Goal: Task Accomplishment & Management: Use online tool/utility

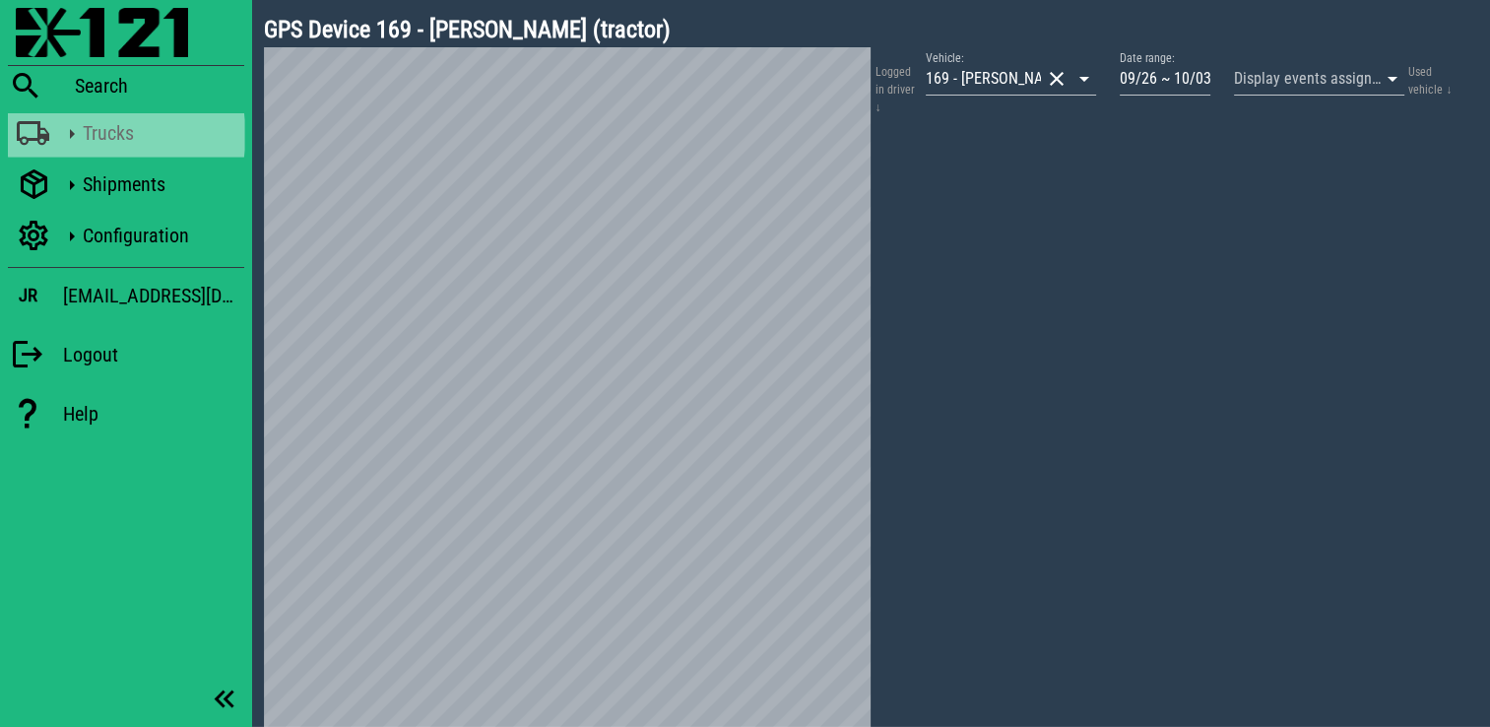
click at [161, 136] on div "Trucks" at bounding box center [160, 133] width 154 height 24
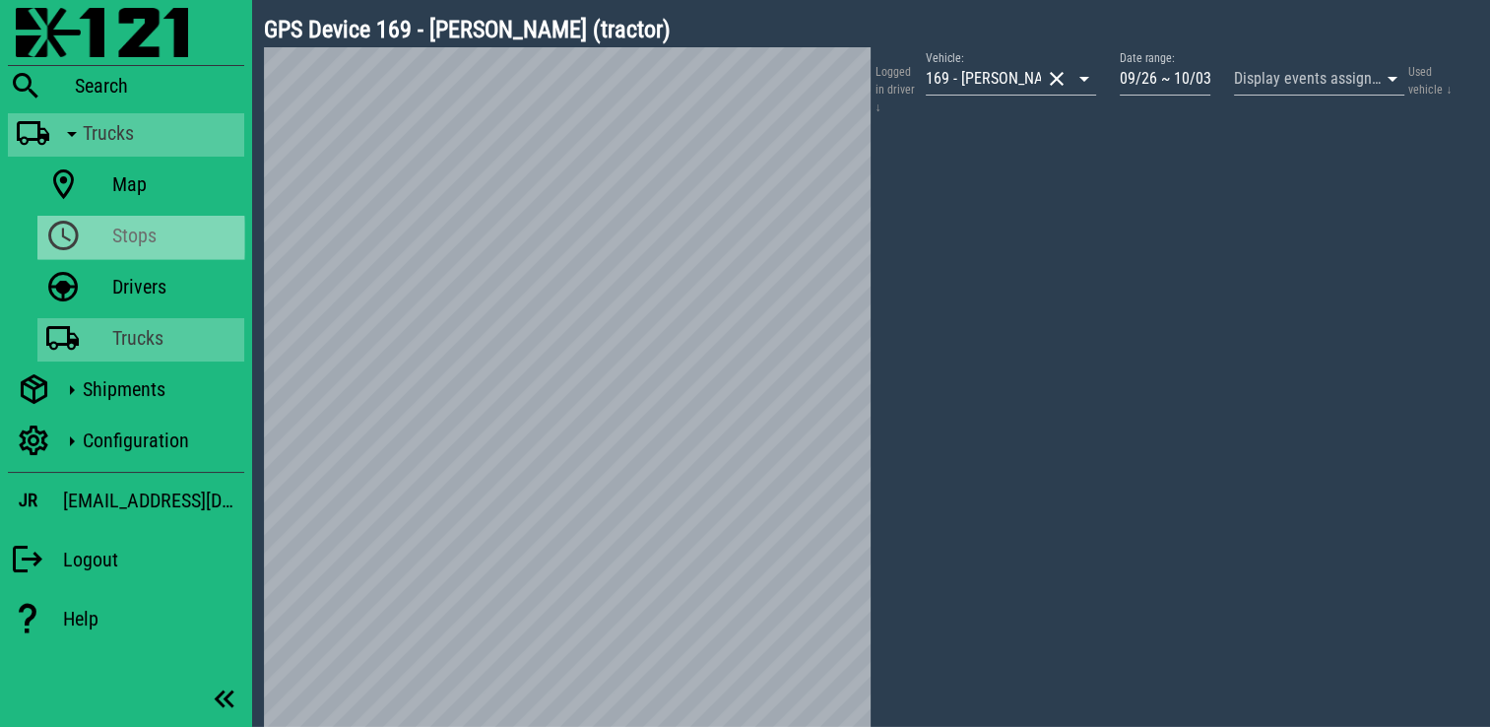
click at [121, 231] on div "Stops" at bounding box center [174, 236] width 124 height 24
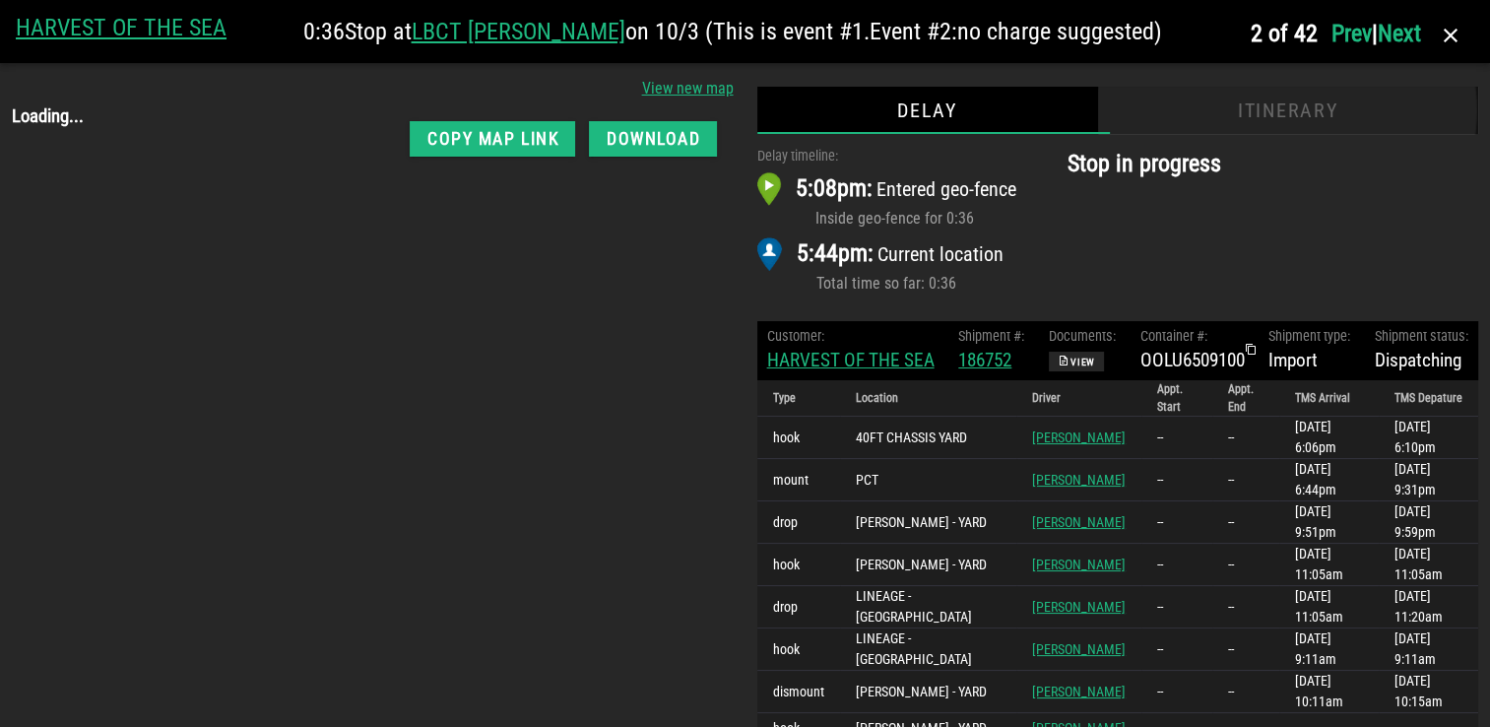
click at [1358, 105] on div "Itinerary" at bounding box center [1287, 110] width 381 height 47
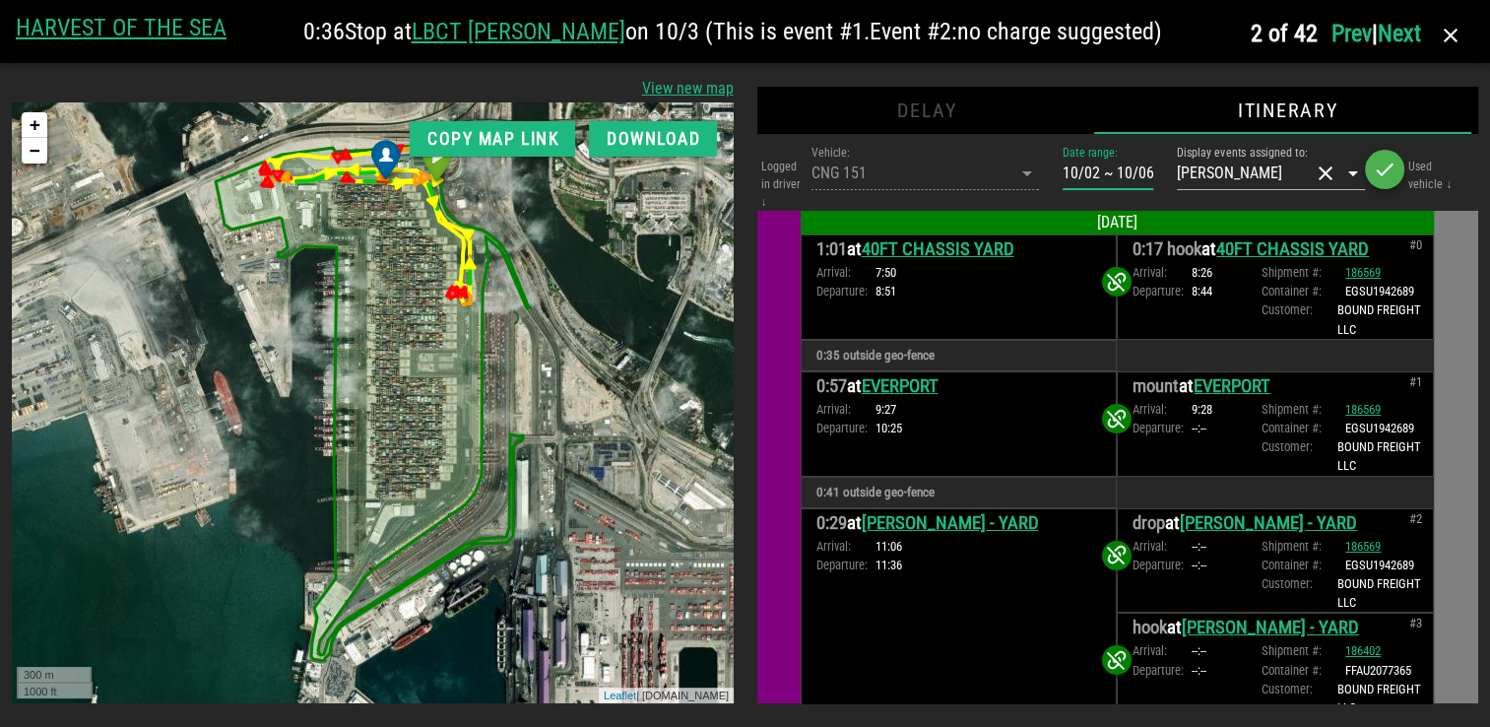
click at [1113, 174] on input "10/02 ~ 10/06" at bounding box center [1108, 174] width 91 height 32
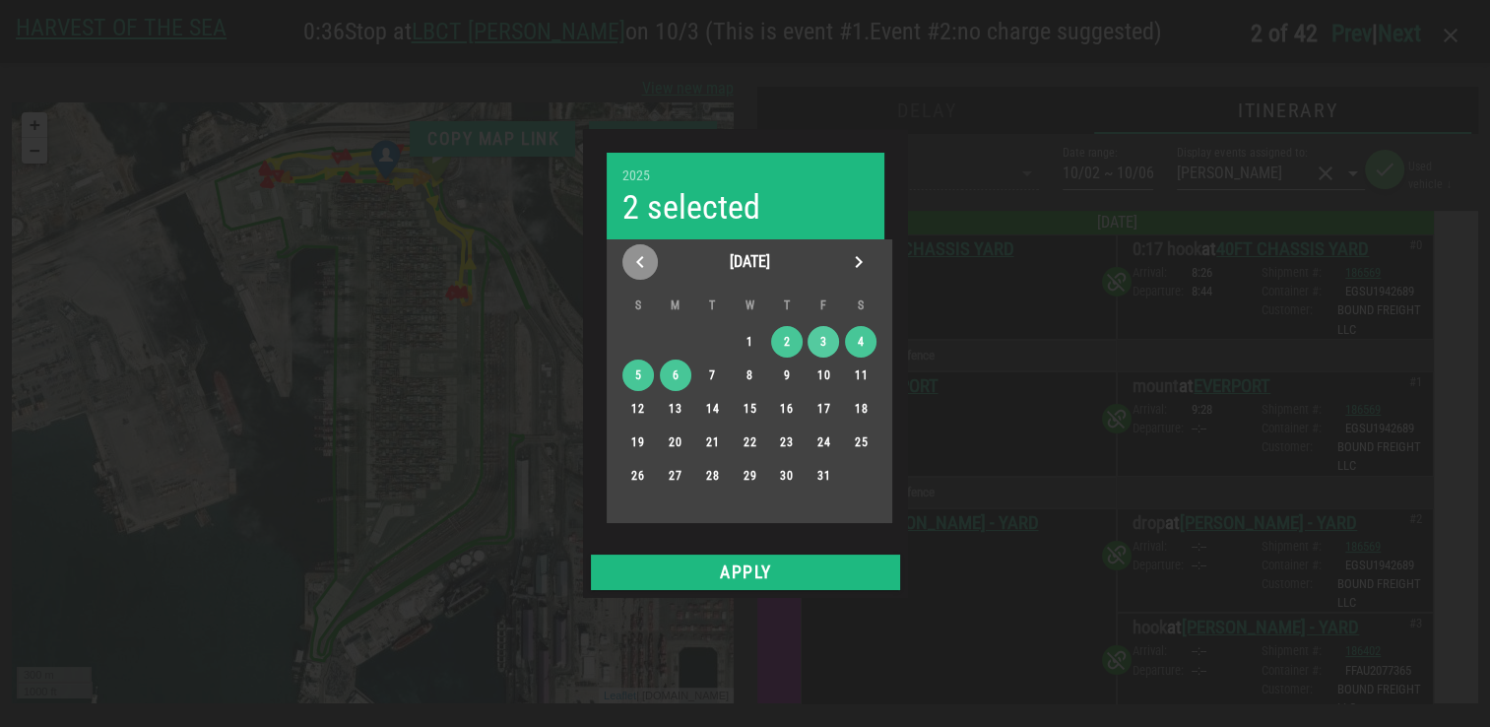
click at [647, 269] on icon "Previous month" at bounding box center [640, 262] width 24 height 24
click at [634, 479] on div "28" at bounding box center [637, 476] width 32 height 14
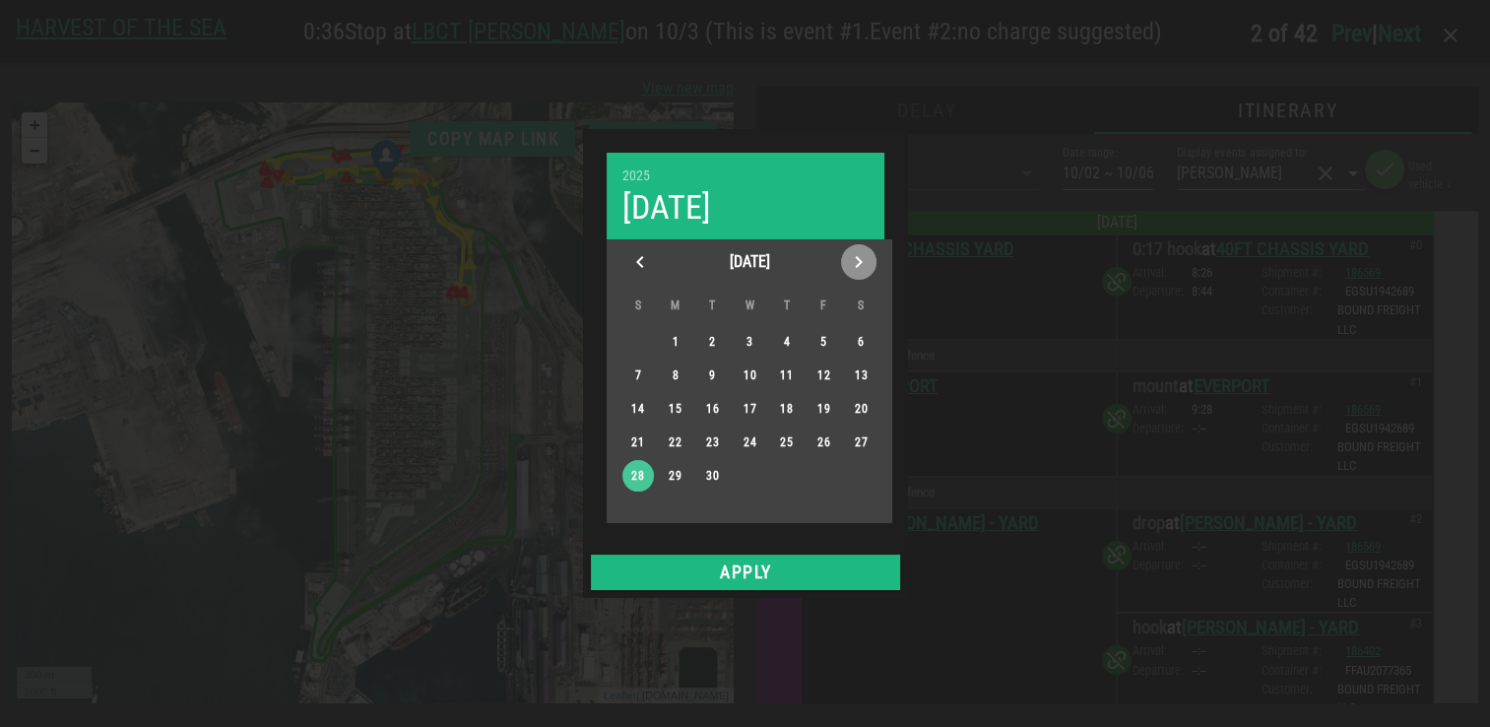
click at [855, 266] on icon "Next month" at bounding box center [859, 262] width 24 height 24
click at [852, 335] on div "4" at bounding box center [861, 342] width 32 height 14
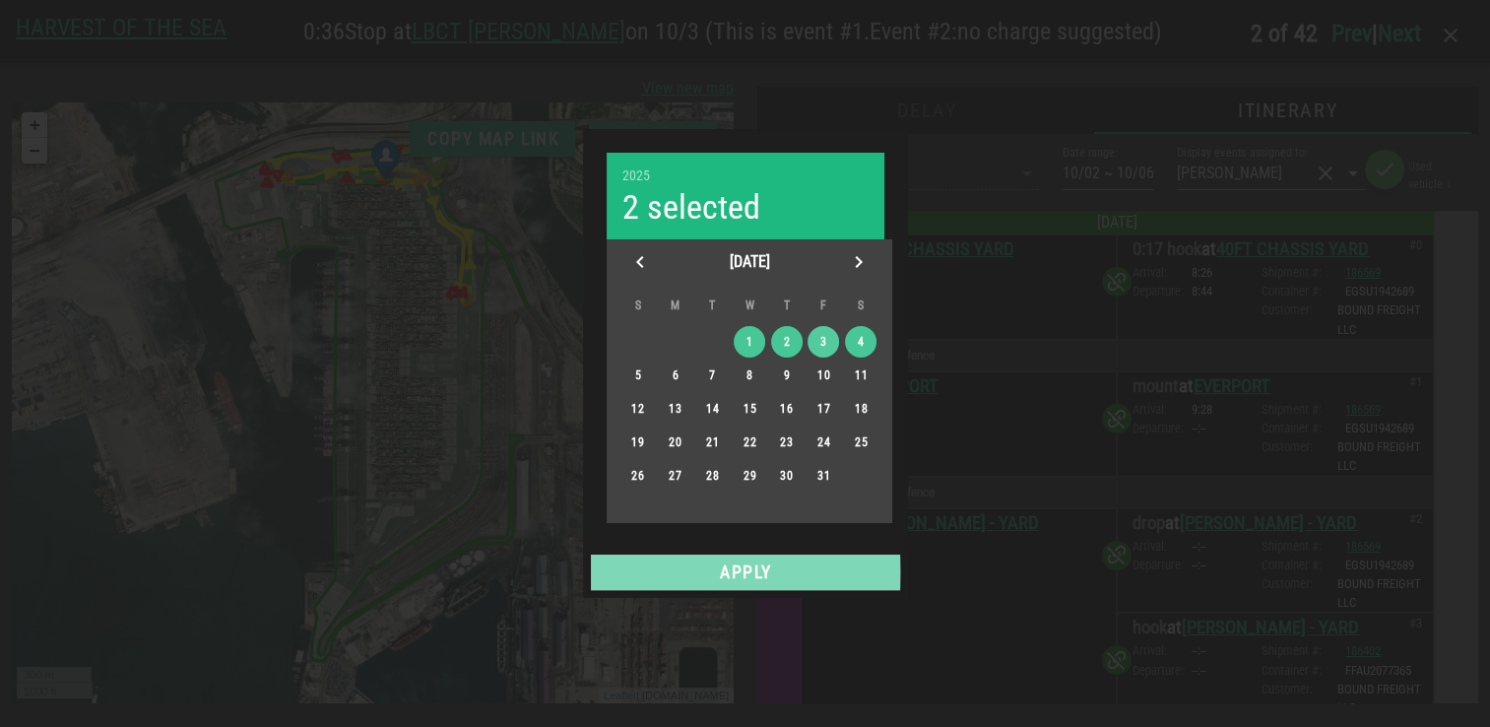
click at [750, 556] on button "Apply" at bounding box center [745, 571] width 309 height 35
type input "09/28 ~ 10/04"
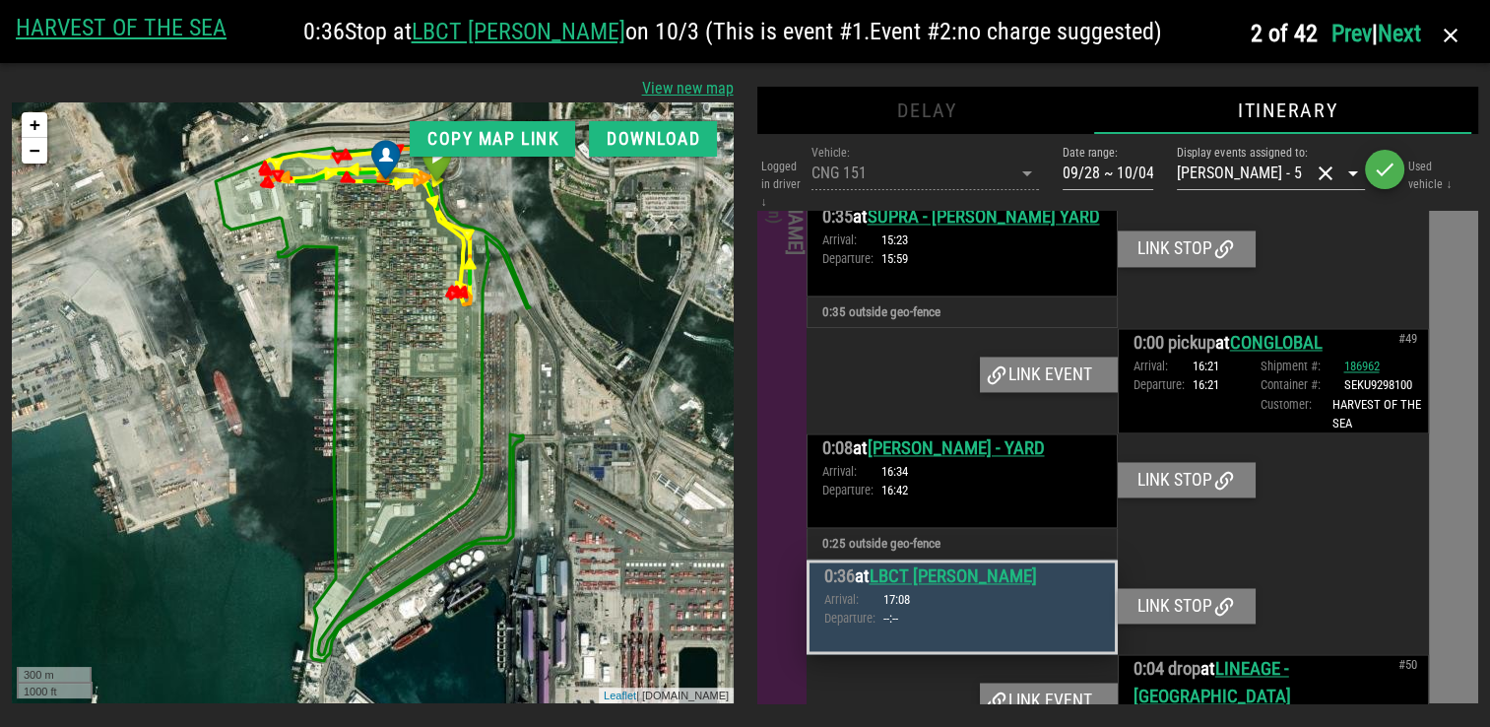
scroll to position [10623, 0]
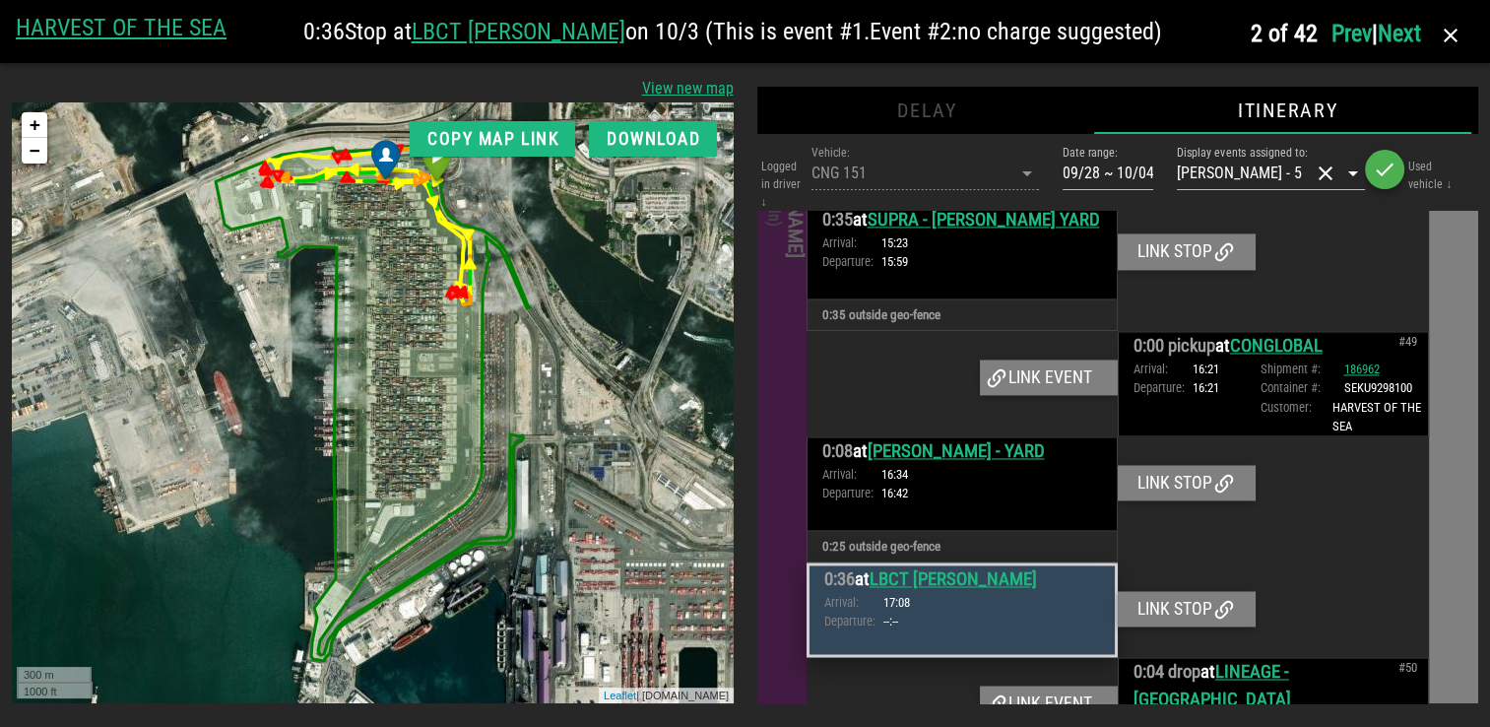
click at [780, 439] on h4 "[PERSON_NAME] (logged in)" at bounding box center [784, 192] width 43 height 1185
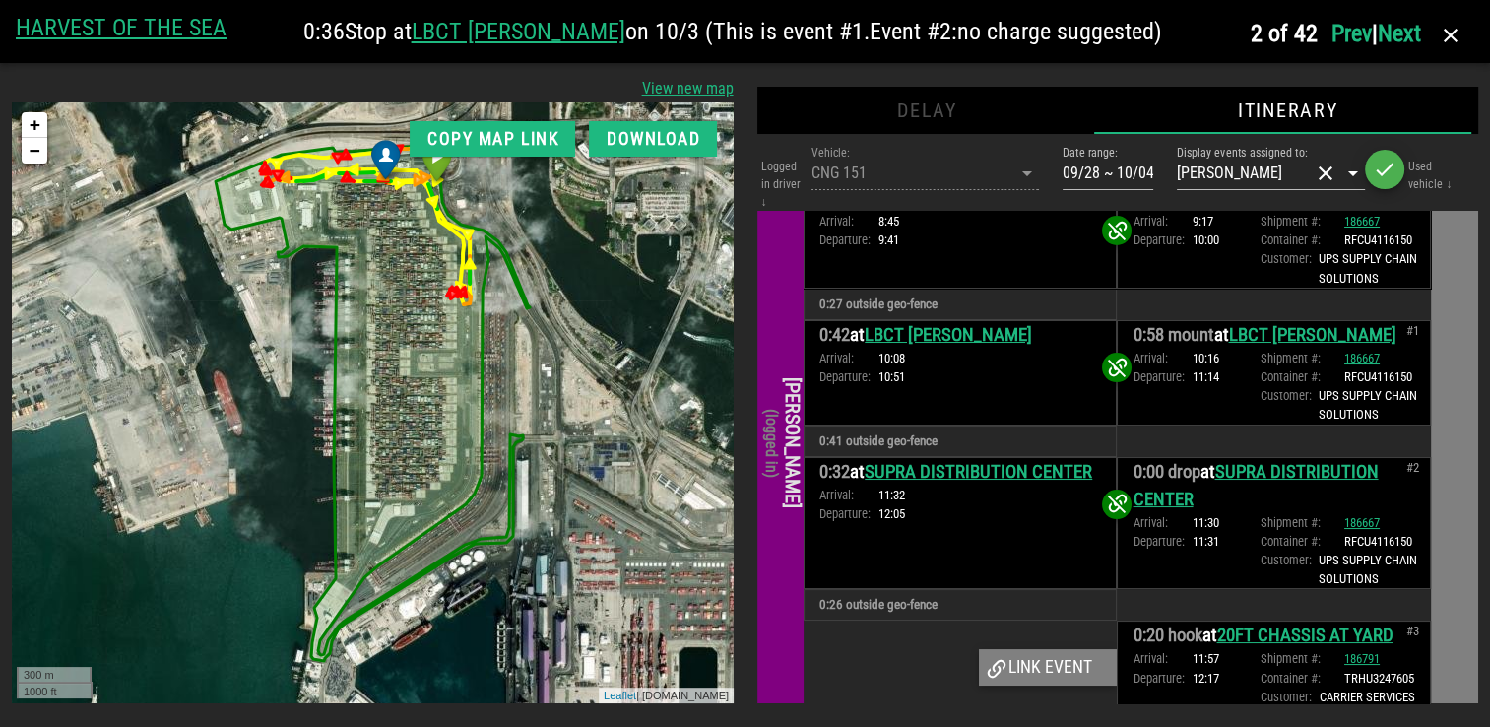
scroll to position [0, 0]
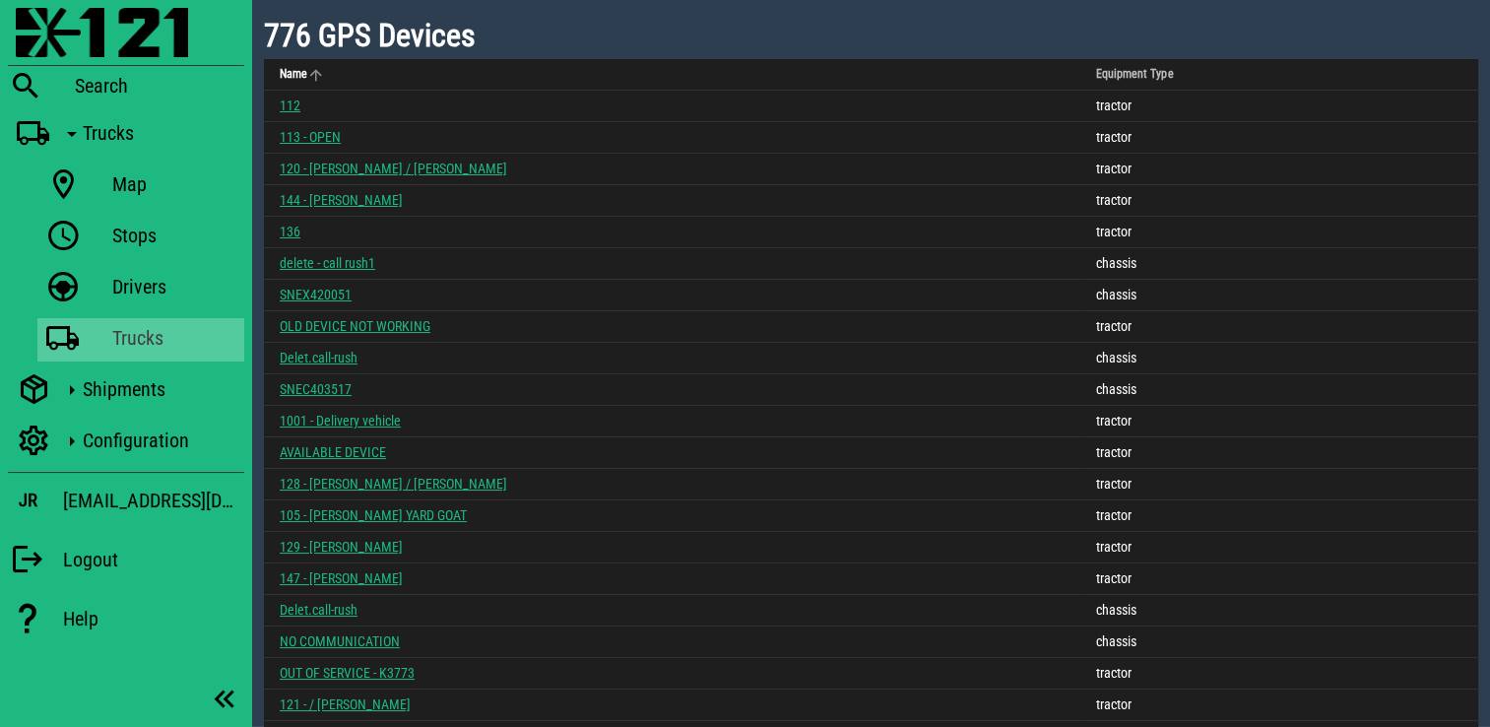
click at [314, 86] on th "Name" at bounding box center [672, 75] width 816 height 32
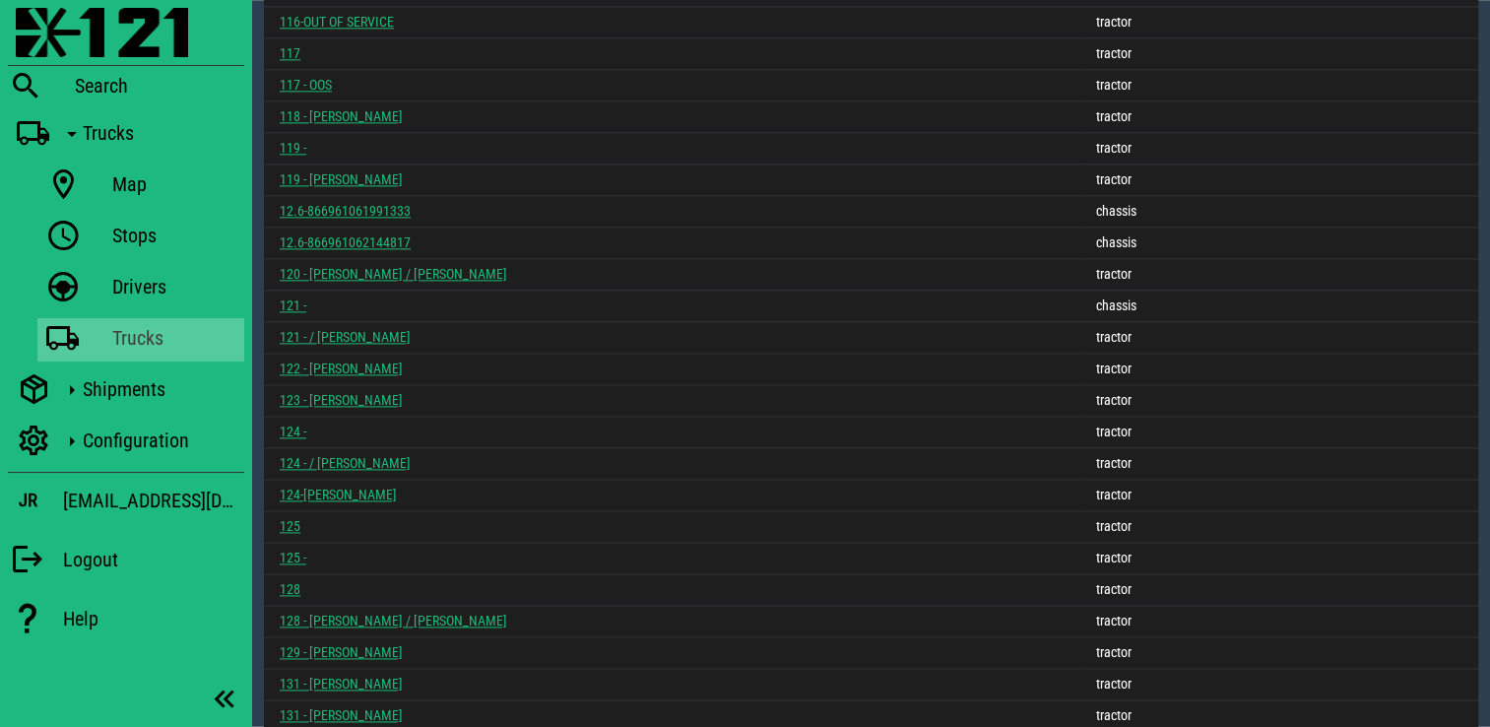
scroll to position [2584, 0]
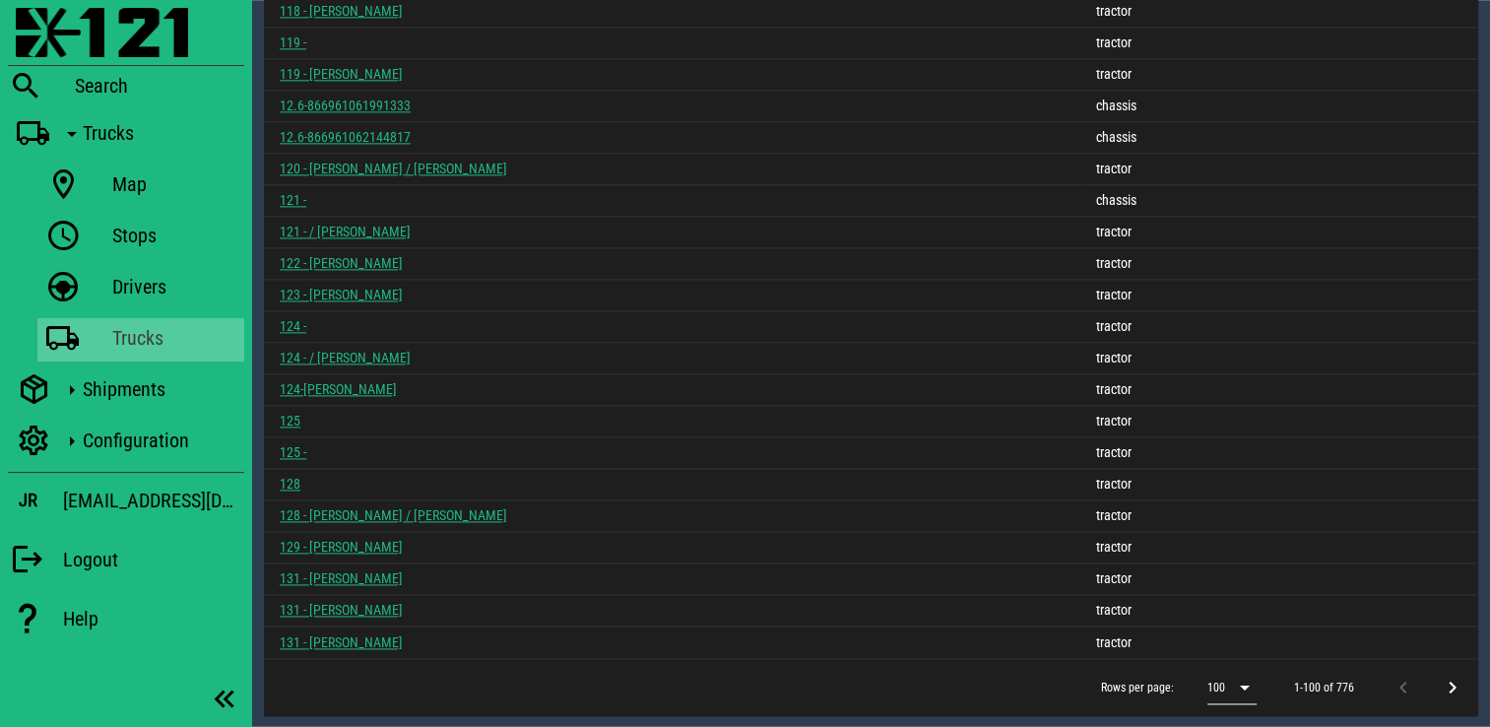
click at [1239, 682] on icon at bounding box center [1245, 688] width 24 height 24
click at [1228, 697] on div "500" at bounding box center [1236, 684] width 24 height 42
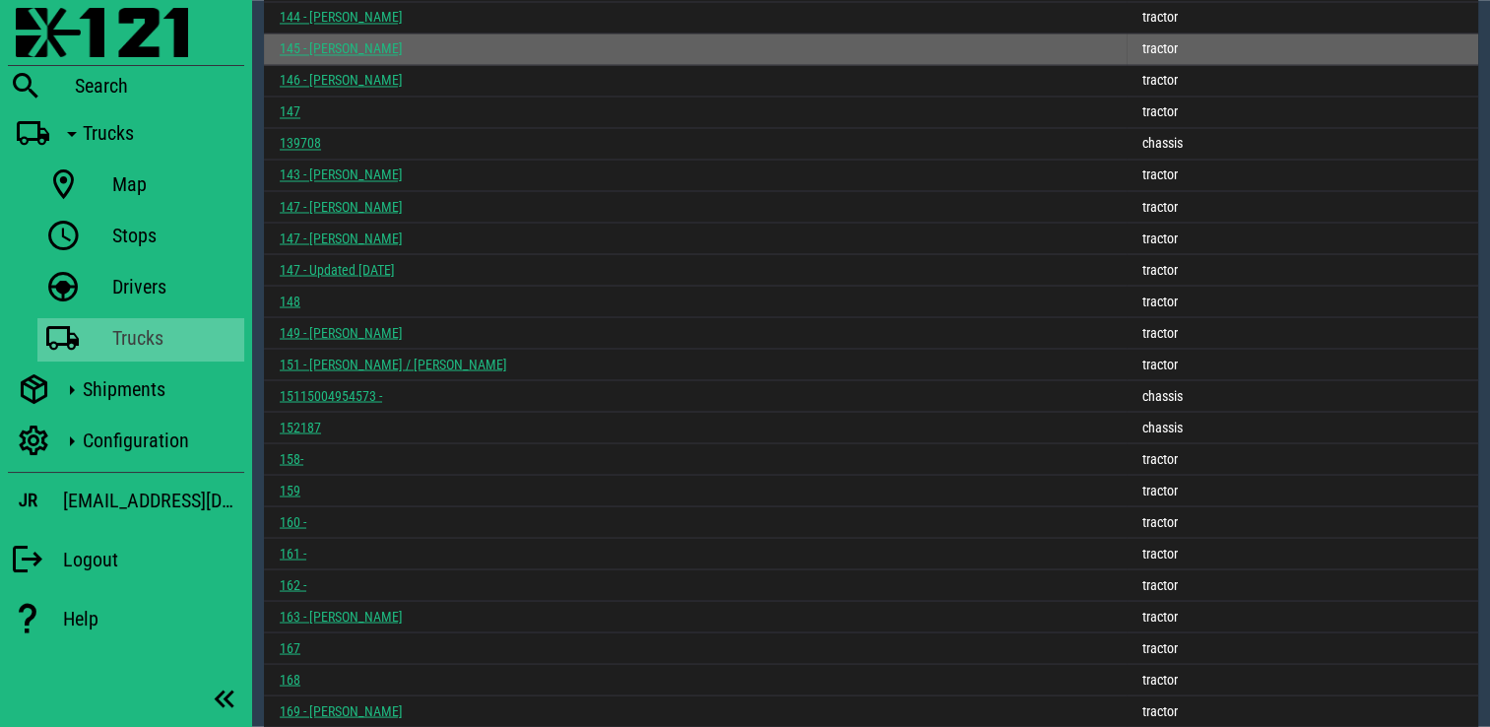
scroll to position [6801, 0]
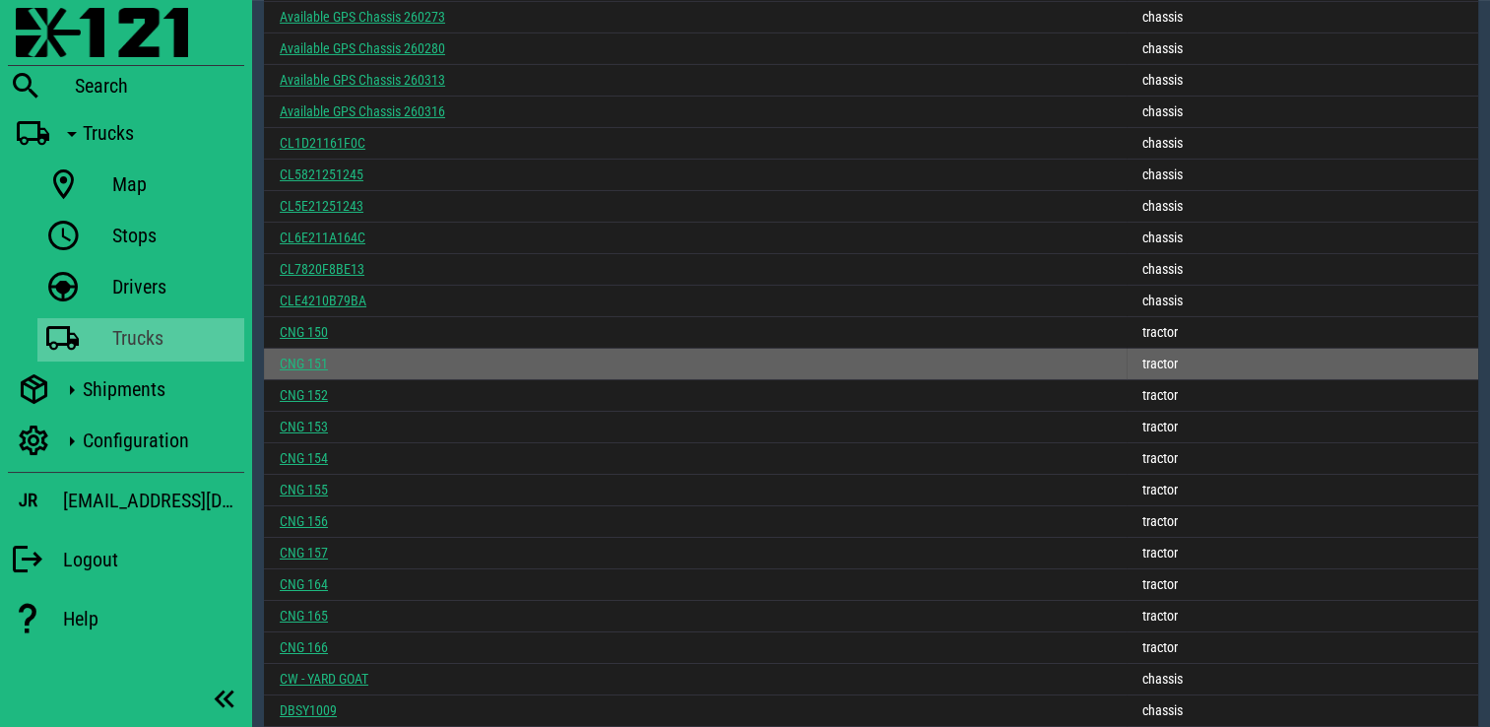
click at [311, 368] on link "CNG 151" at bounding box center [304, 363] width 48 height 16
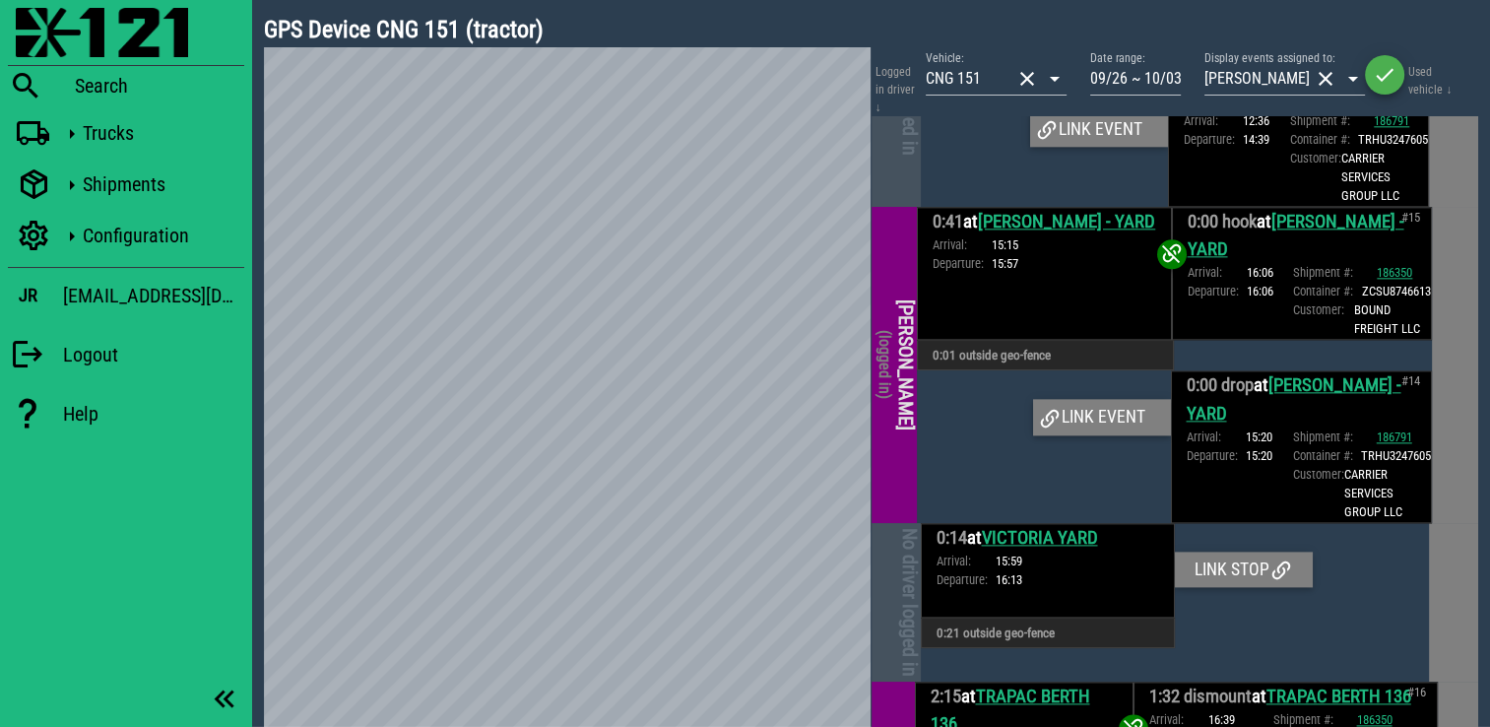
scroll to position [2433, 0]
